Goal: Check status: Check status

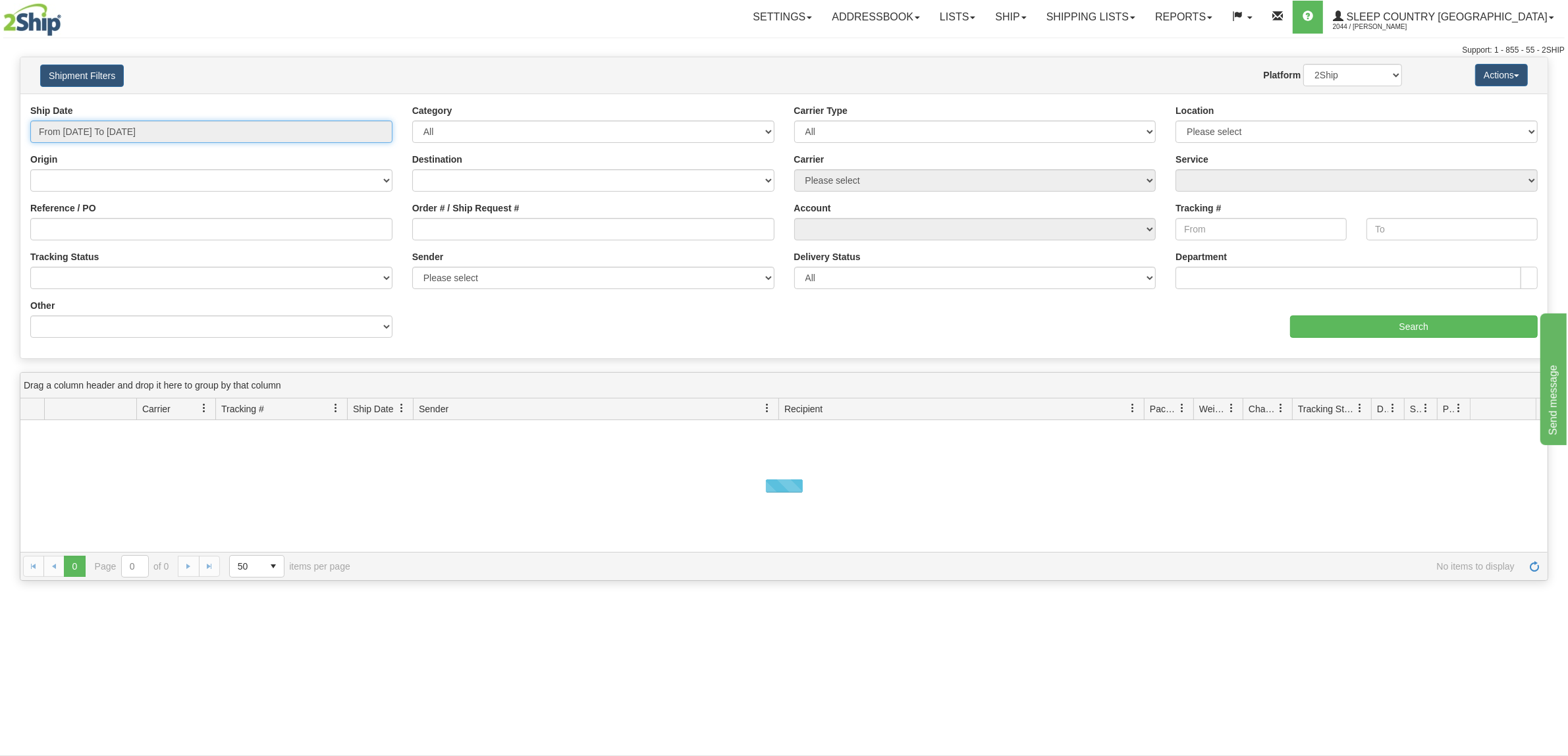
click at [125, 125] on input "From [DATE] To [DATE]" at bounding box center [211, 131] width 362 height 22
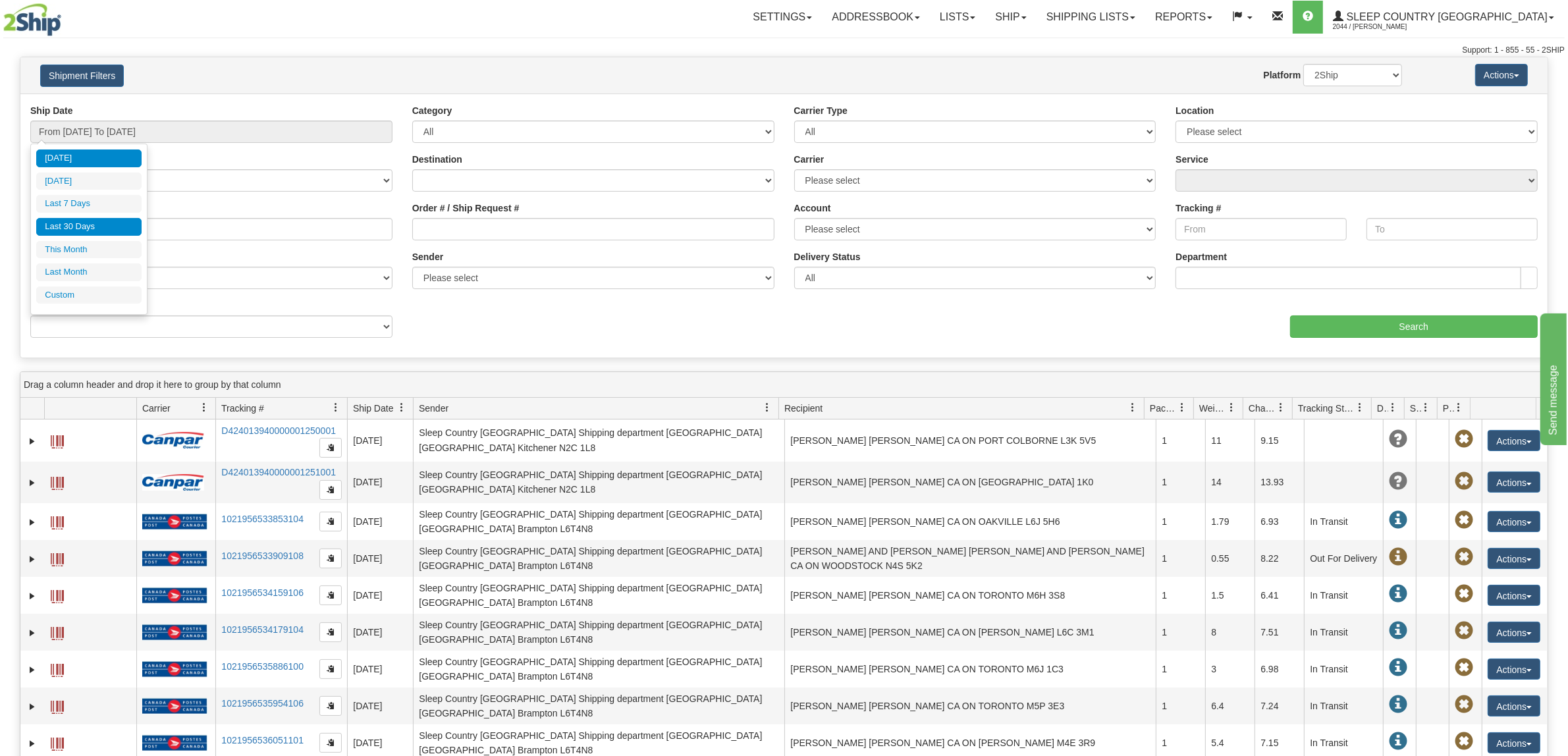
click at [94, 229] on li "Last 30 Days" at bounding box center [88, 226] width 105 height 18
type input "From [DATE] To [DATE]"
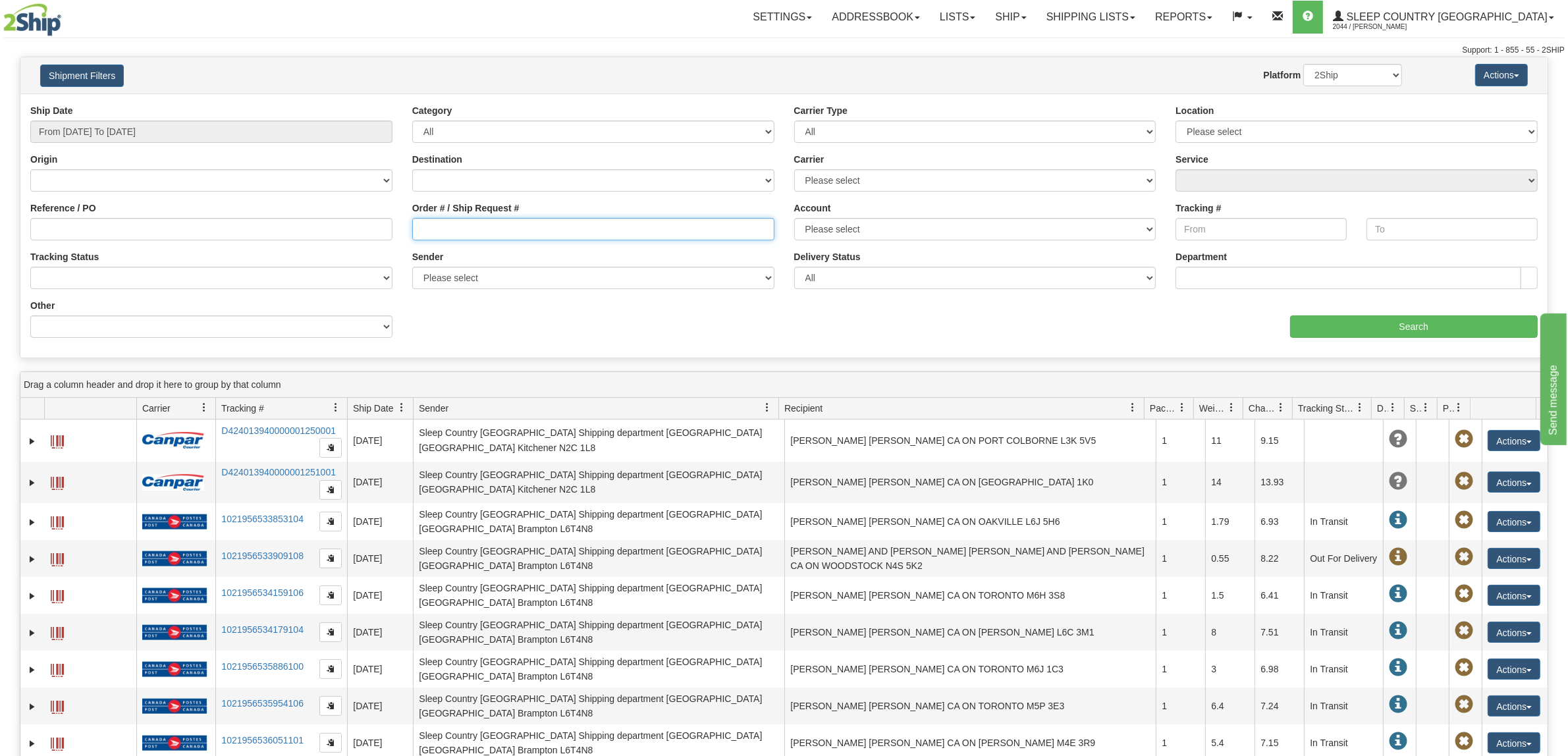
drag, startPoint x: 508, startPoint y: 227, endPoint x: 486, endPoint y: 227, distance: 22.0
click at [508, 227] on input "Order # / Ship Request #" at bounding box center [593, 228] width 362 height 22
paste input "0059011000418"
click at [1328, 323] on input "Search" at bounding box center [1414, 326] width 248 height 22
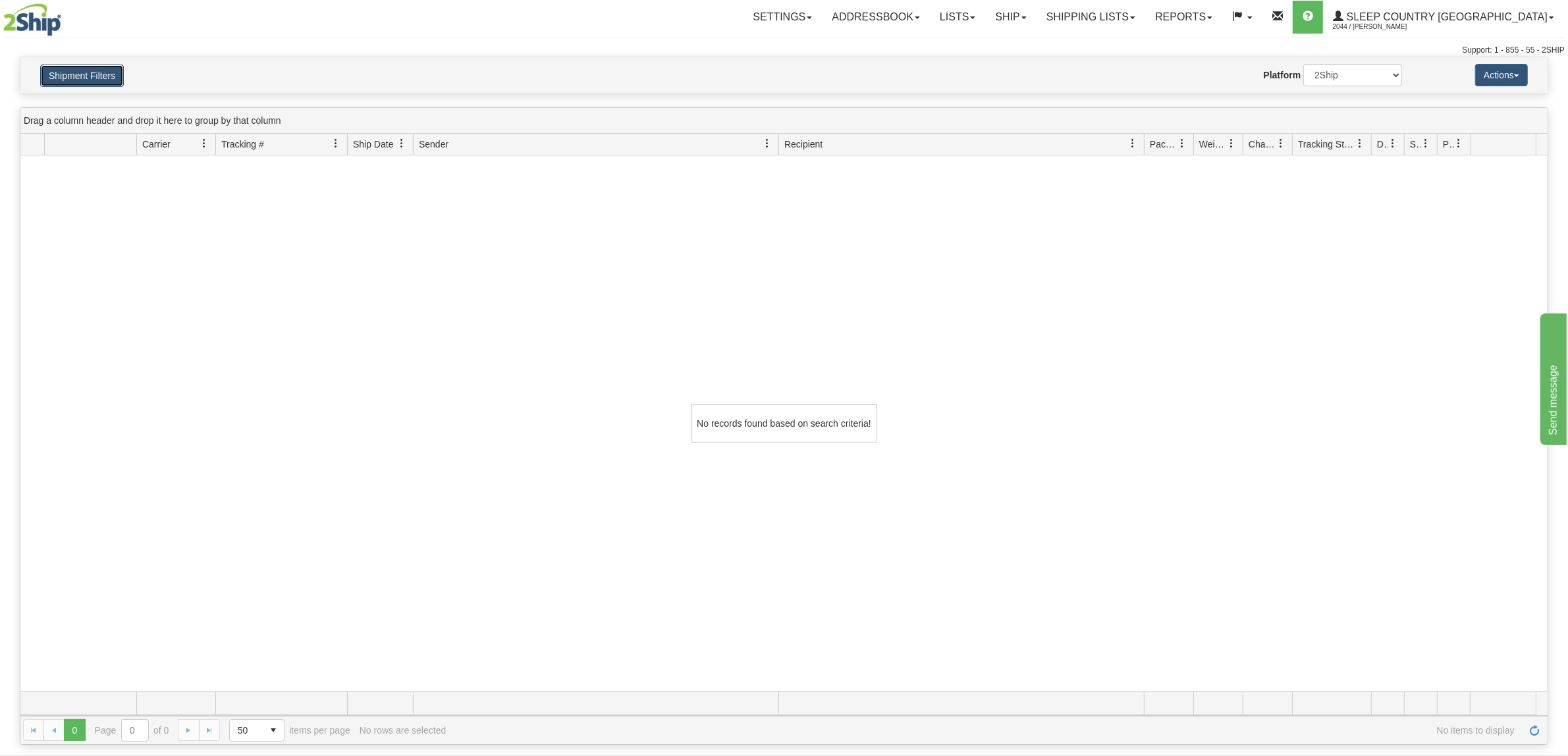
click at [106, 76] on button "Shipment Filters" at bounding box center [82, 75] width 84 height 22
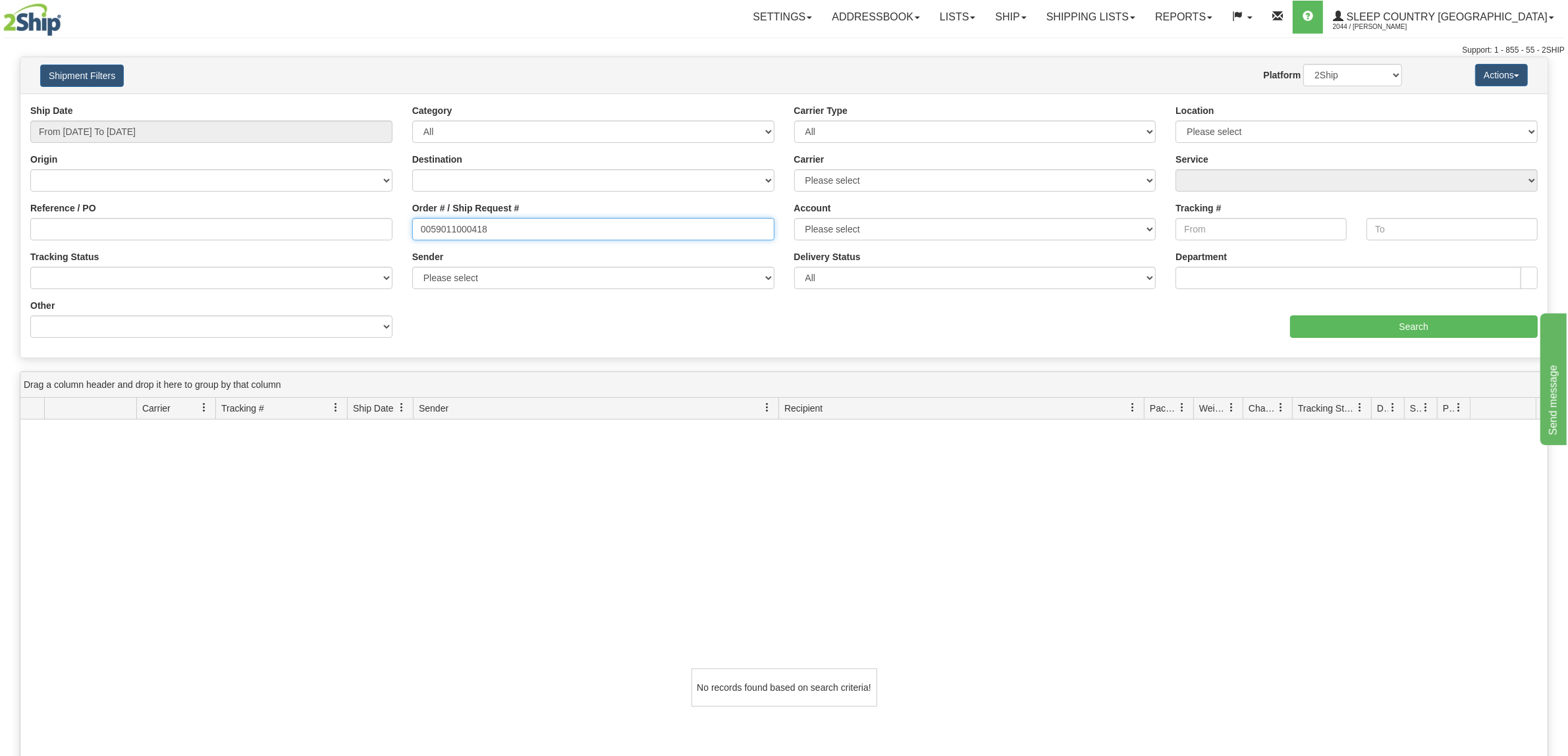
click at [423, 225] on input "0059011000418" at bounding box center [593, 228] width 362 height 22
type input "10059011000418"
click at [1342, 334] on input "Search" at bounding box center [1414, 326] width 248 height 22
